Goal: Task Accomplishment & Management: Manage account settings

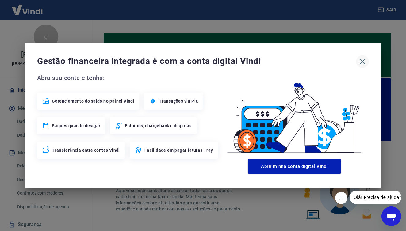
click at [364, 63] on icon "button" at bounding box center [363, 62] width 10 height 10
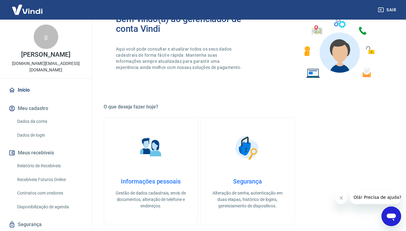
scroll to position [135, 0]
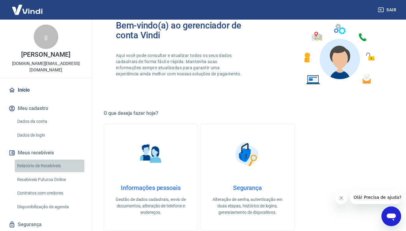
click at [63, 161] on link "Relatório de Recebíveis" at bounding box center [50, 166] width 70 height 13
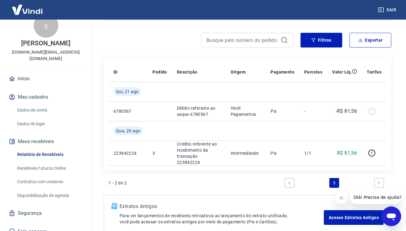
scroll to position [43, 0]
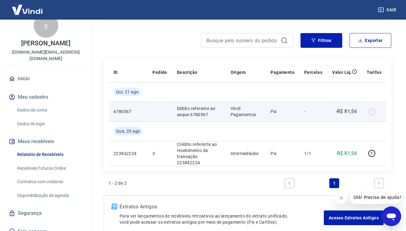
click at [374, 112] on div at bounding box center [374, 112] width 15 height 10
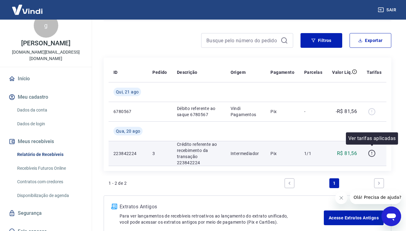
click at [373, 150] on icon "button" at bounding box center [372, 154] width 8 height 8
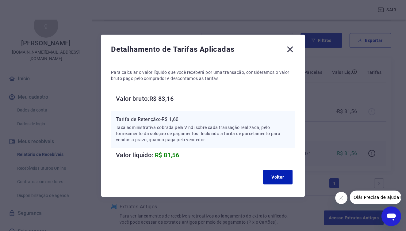
click at [292, 50] on icon at bounding box center [290, 49] width 10 height 10
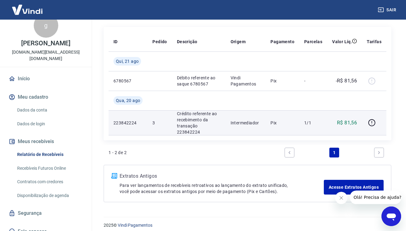
scroll to position [74, 0]
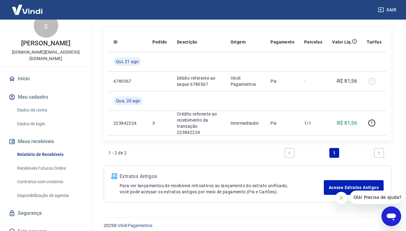
click at [343, 198] on icon "Fechar mensagem da empresa" at bounding box center [341, 198] width 5 height 5
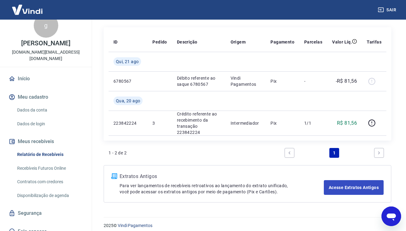
click at [345, 187] on link "Acesse Extratos Antigos" at bounding box center [354, 187] width 60 height 15
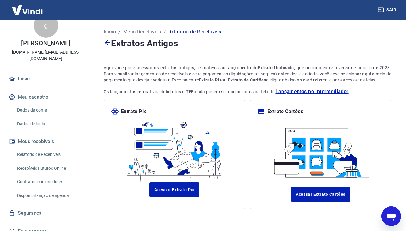
click at [107, 42] on icon at bounding box center [107, 42] width 5 height 5
